Goal: Go to known website: Access a specific website the user already knows

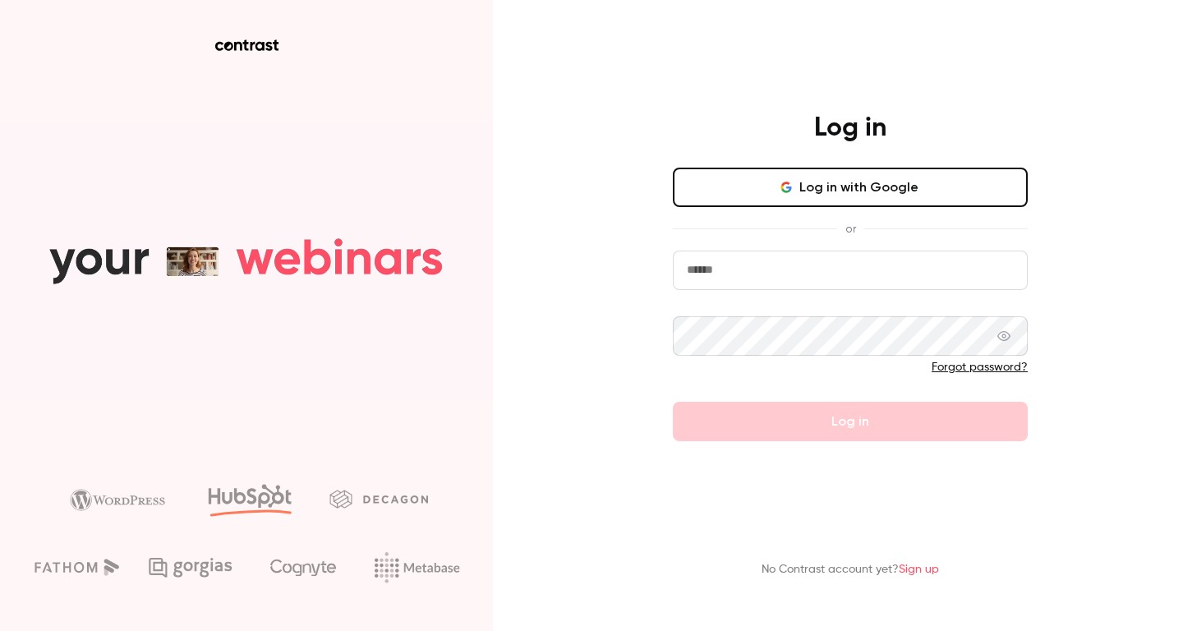
click at [768, 267] on input "email" at bounding box center [850, 270] width 355 height 39
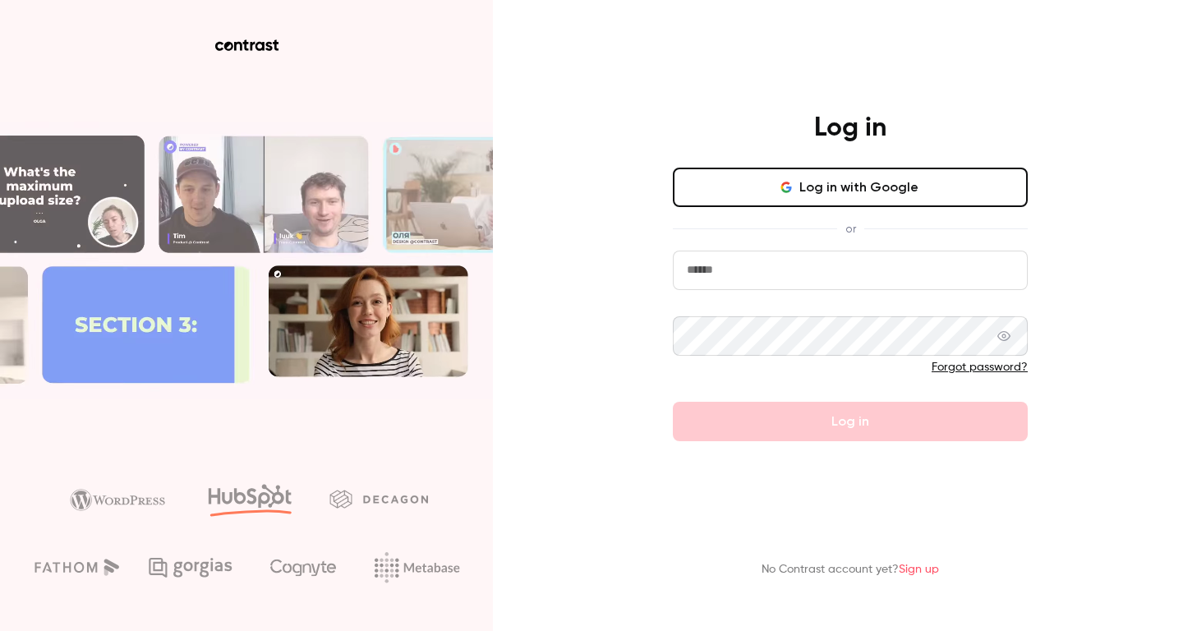
type input "**********"
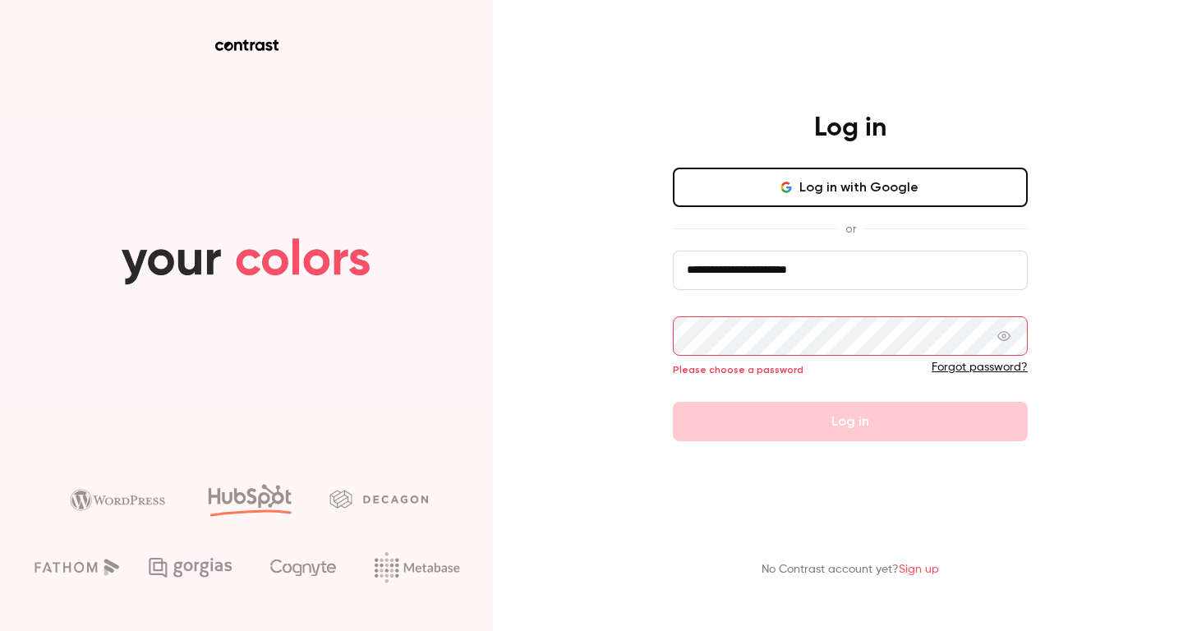
click at [824, 194] on button "Log in with Google" at bounding box center [850, 187] width 355 height 39
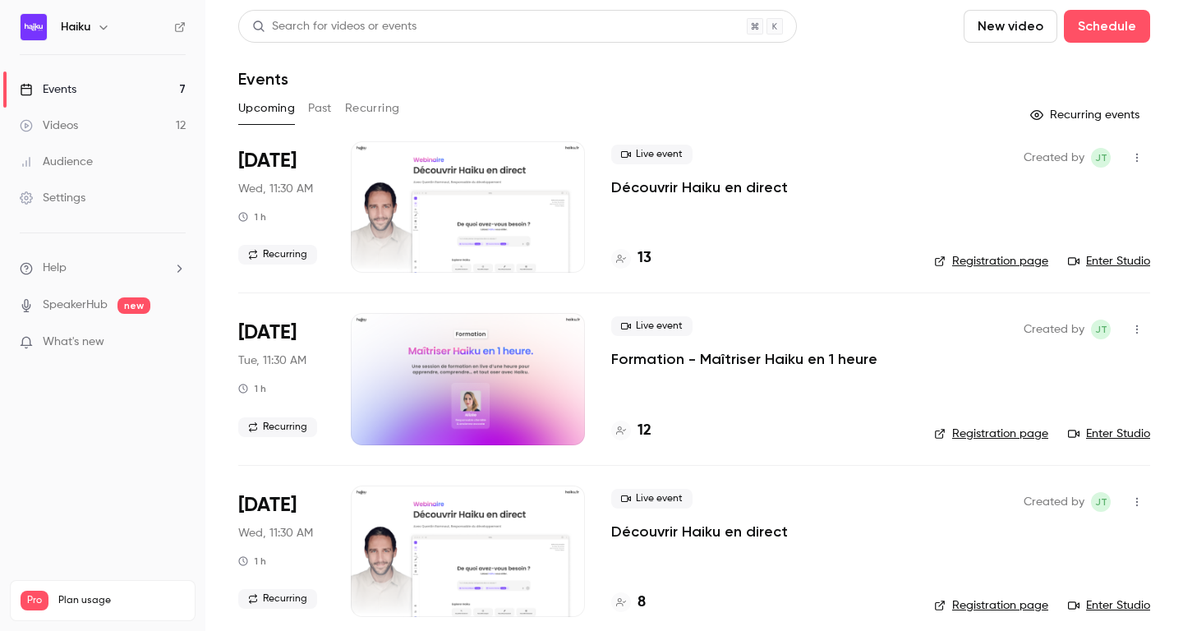
click at [1126, 260] on link "Enter Studio" at bounding box center [1109, 261] width 82 height 16
